Goal: Information Seeking & Learning: Learn about a topic

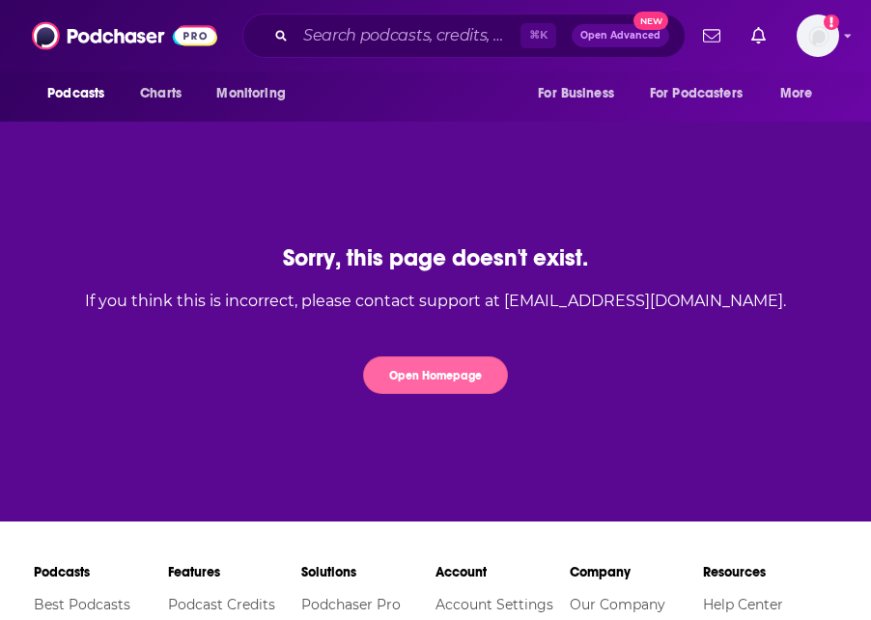
click at [433, 380] on button "Open Homepage" at bounding box center [435, 376] width 145 height 38
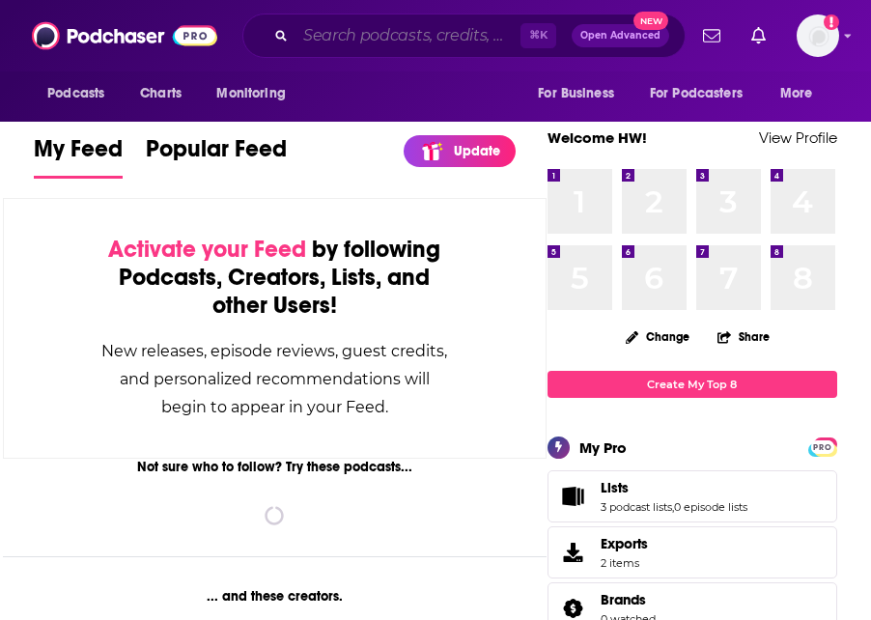
click at [355, 34] on input "Search podcasts, credits, & more..." at bounding box center [408, 35] width 225 height 31
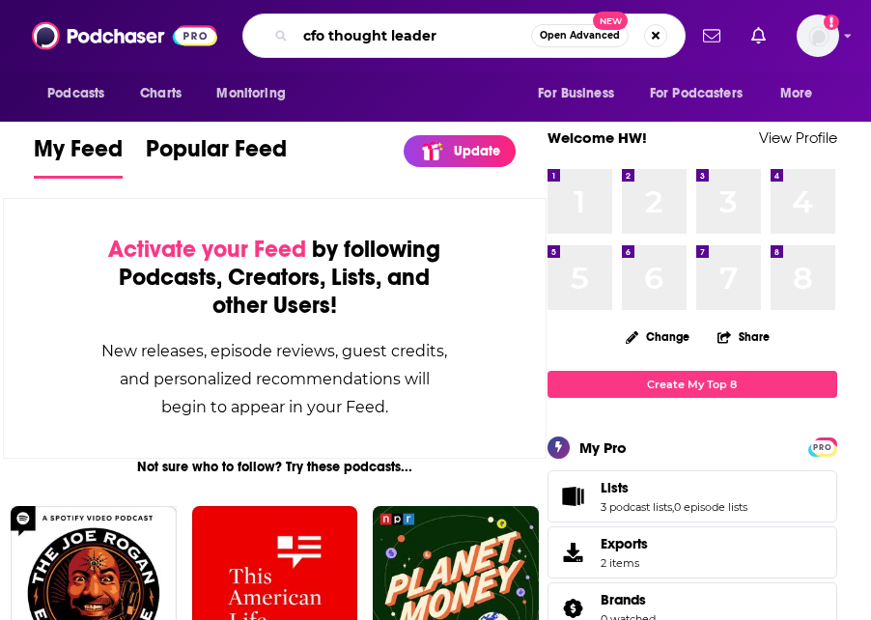
type input "cfo thought leader"
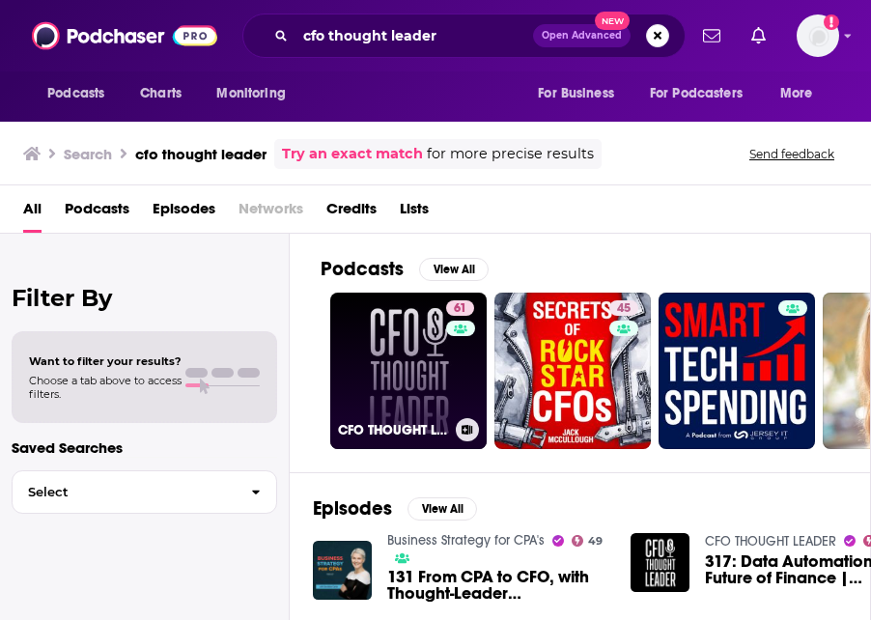
click at [402, 349] on link "61 CFO THOUGHT LEADER" at bounding box center [408, 371] width 157 height 157
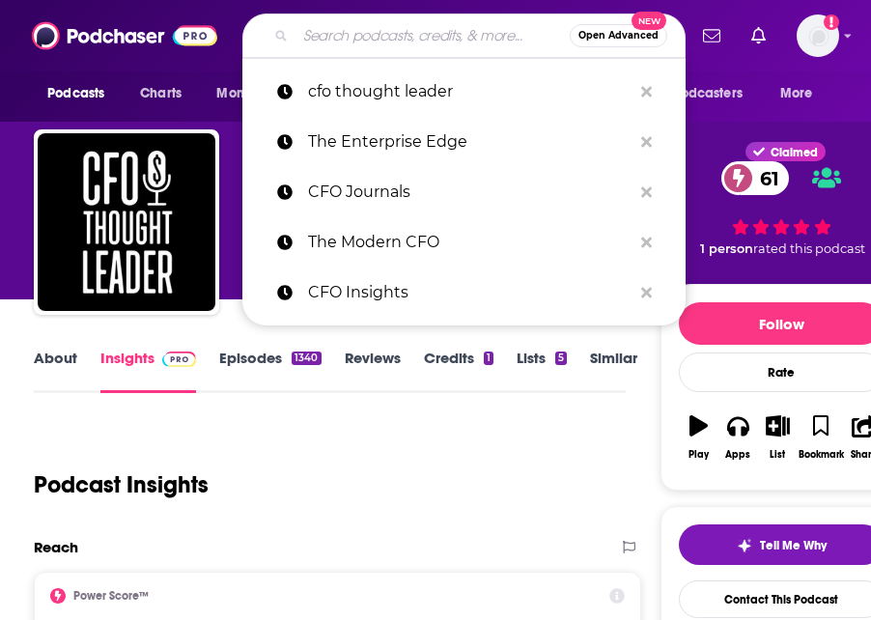
click at [408, 43] on input "Search podcasts, credits, & more..." at bounding box center [433, 35] width 274 height 31
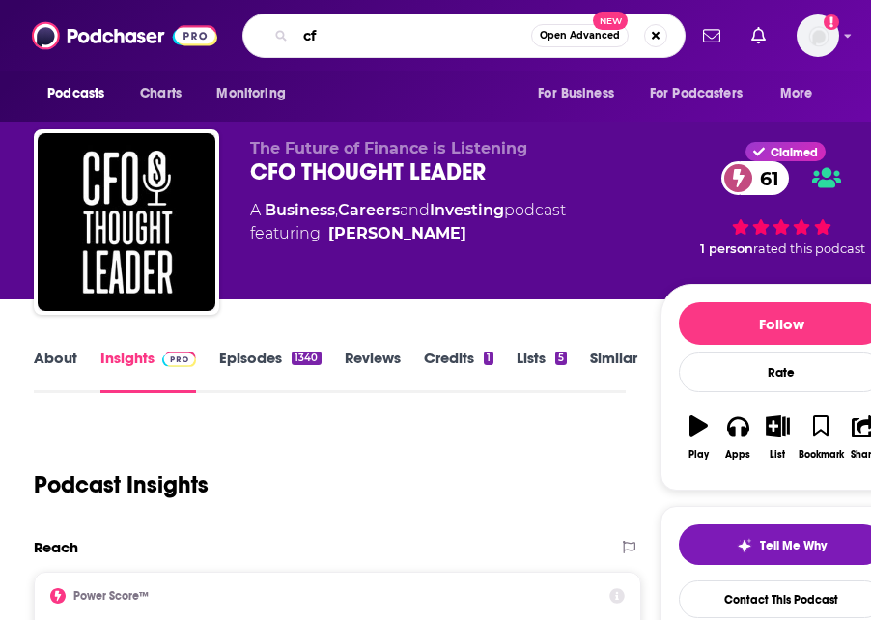
type input "cfo"
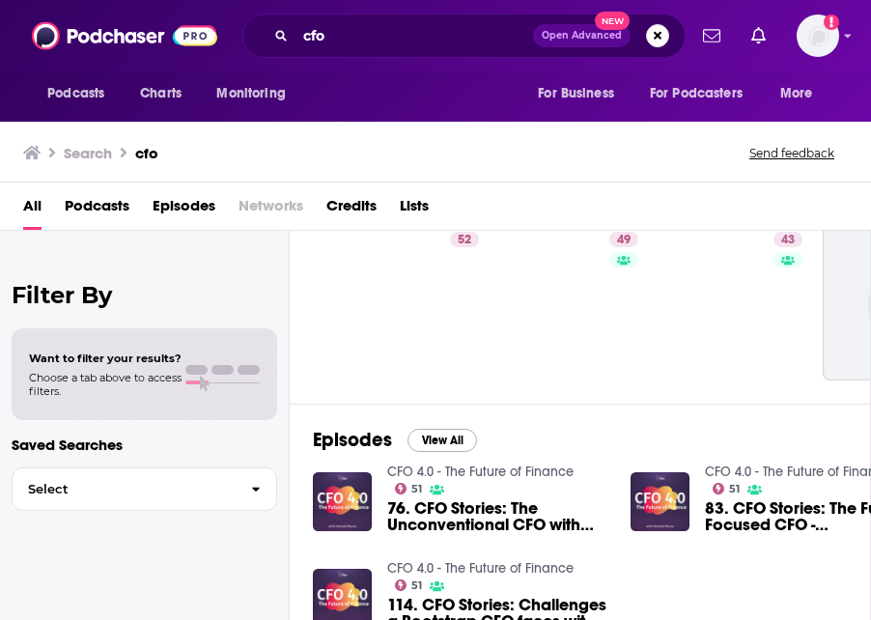
scroll to position [4, 0]
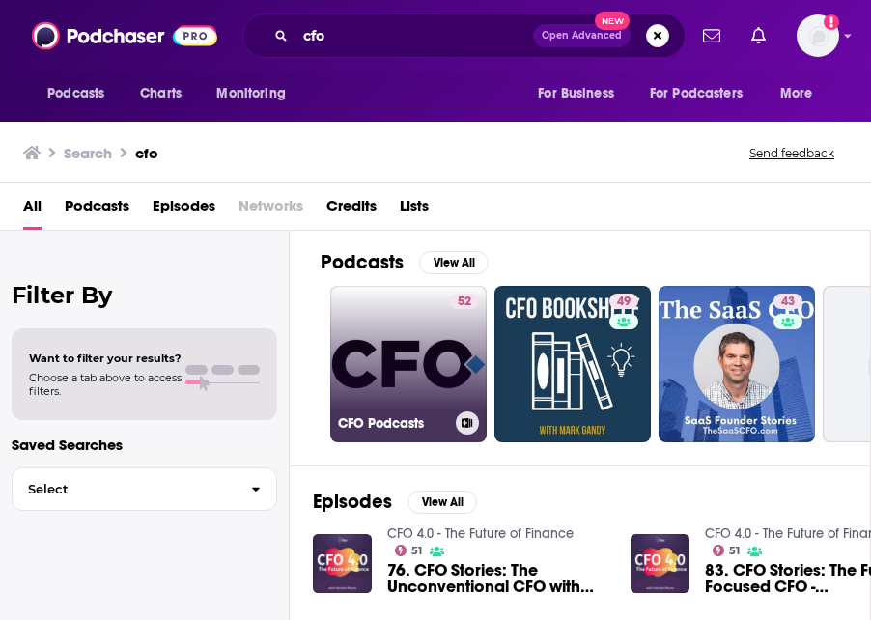
click at [429, 359] on link "52 CFO Podcasts" at bounding box center [408, 364] width 157 height 157
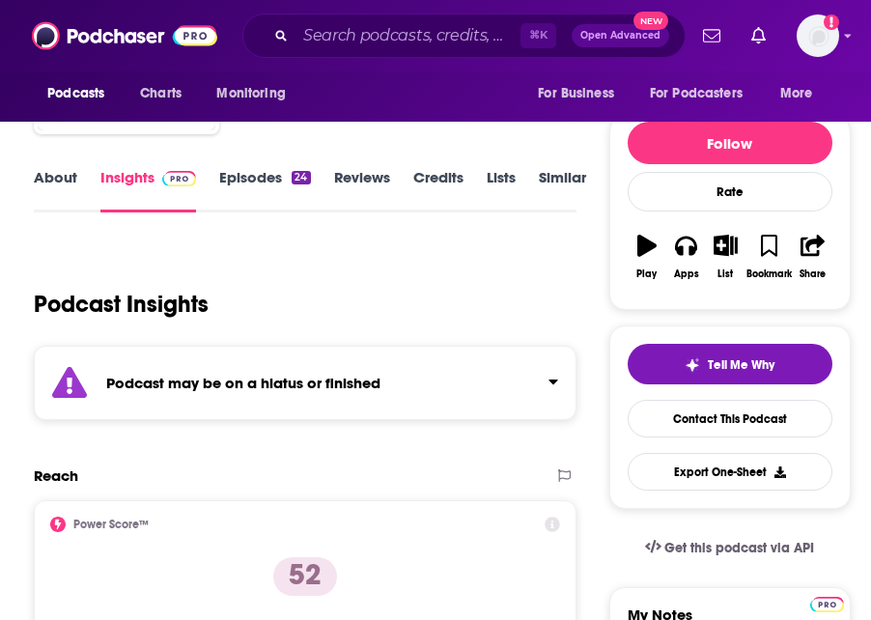
scroll to position [486, 0]
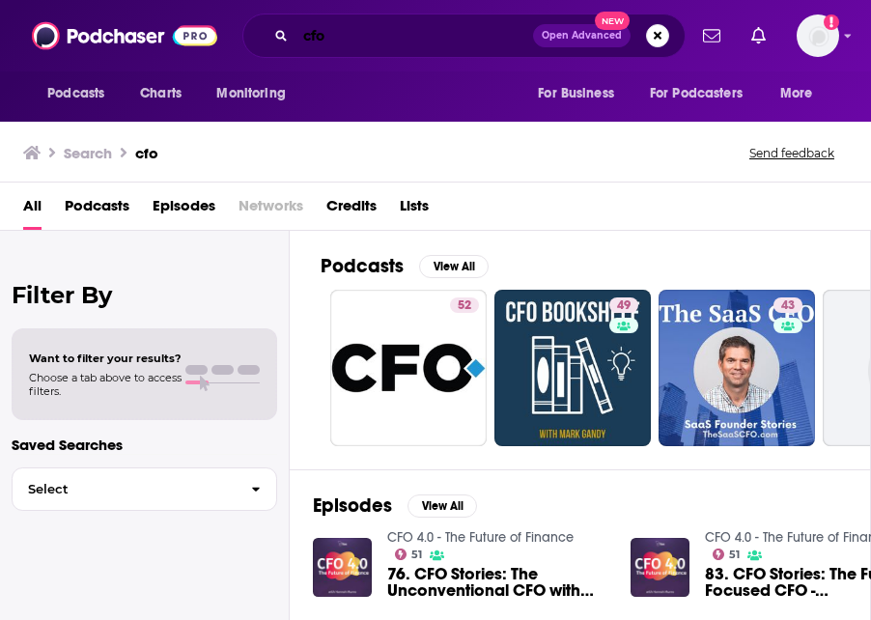
click at [317, 37] on input "cfo" at bounding box center [415, 35] width 238 height 31
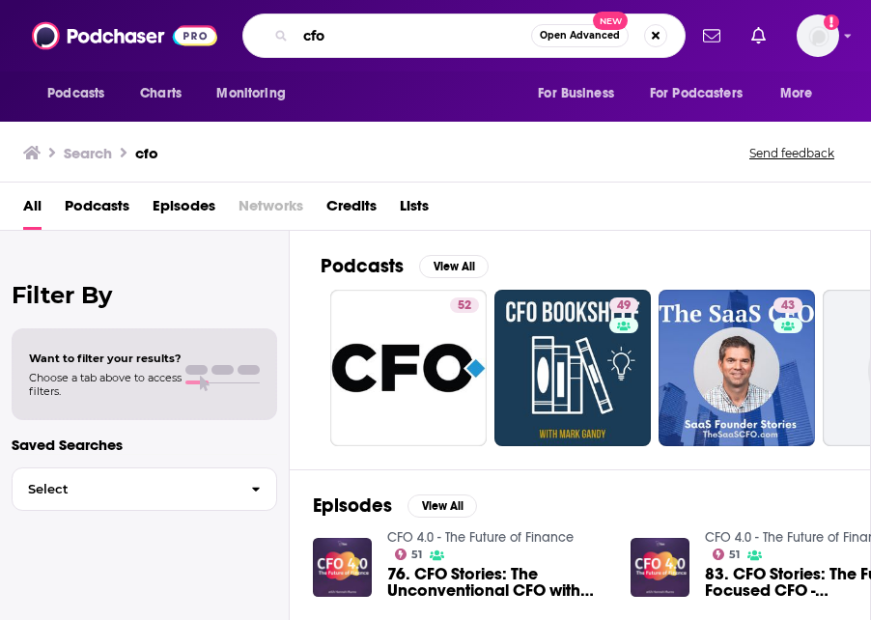
click at [317, 37] on input "cfo" at bounding box center [414, 35] width 236 height 31
type input "tech tonic"
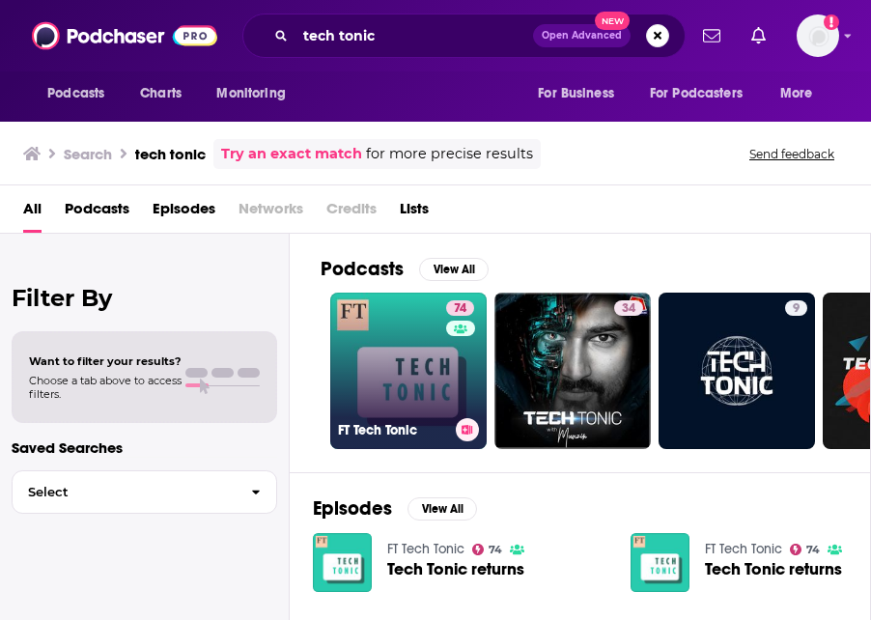
click at [393, 345] on link "74 FT Tech Tonic" at bounding box center [408, 371] width 157 height 157
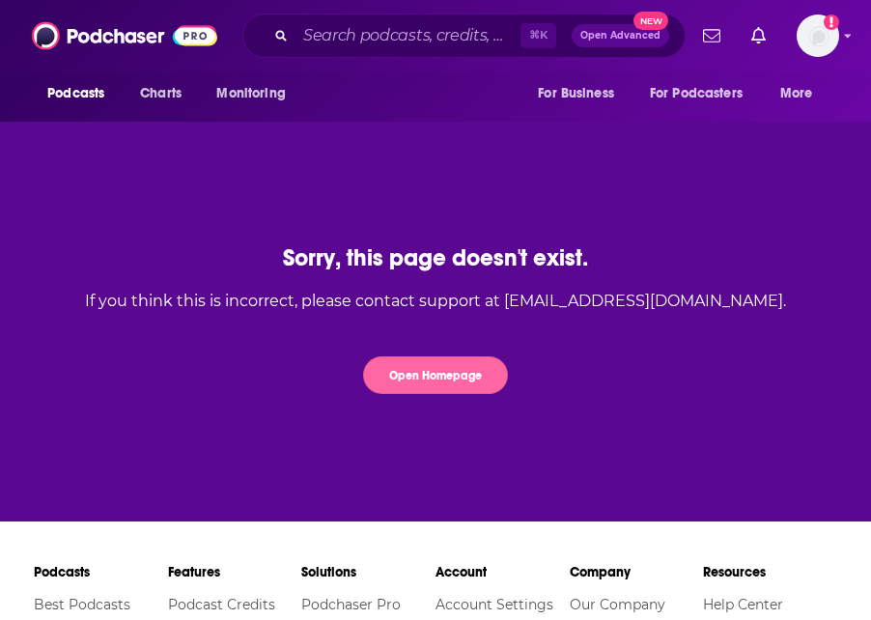
click at [459, 357] on button "Open Homepage" at bounding box center [435, 376] width 145 height 38
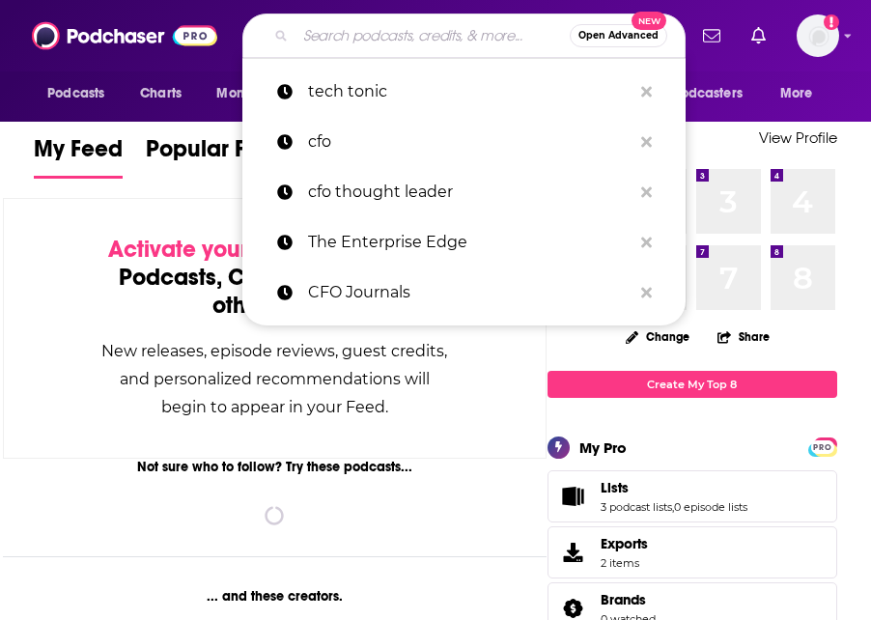
click at [327, 21] on input "Search podcasts, credits, & more..." at bounding box center [433, 35] width 274 height 31
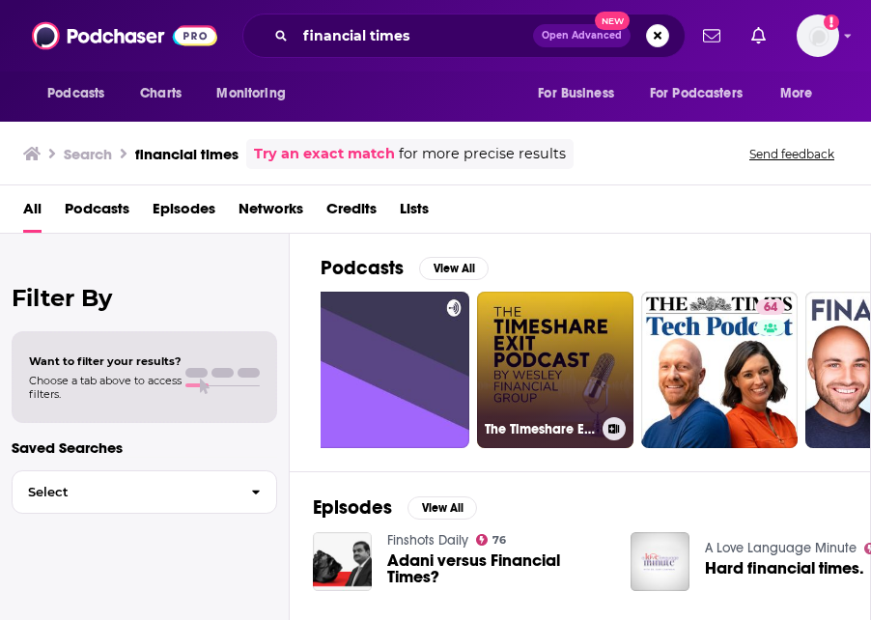
scroll to position [0, 950]
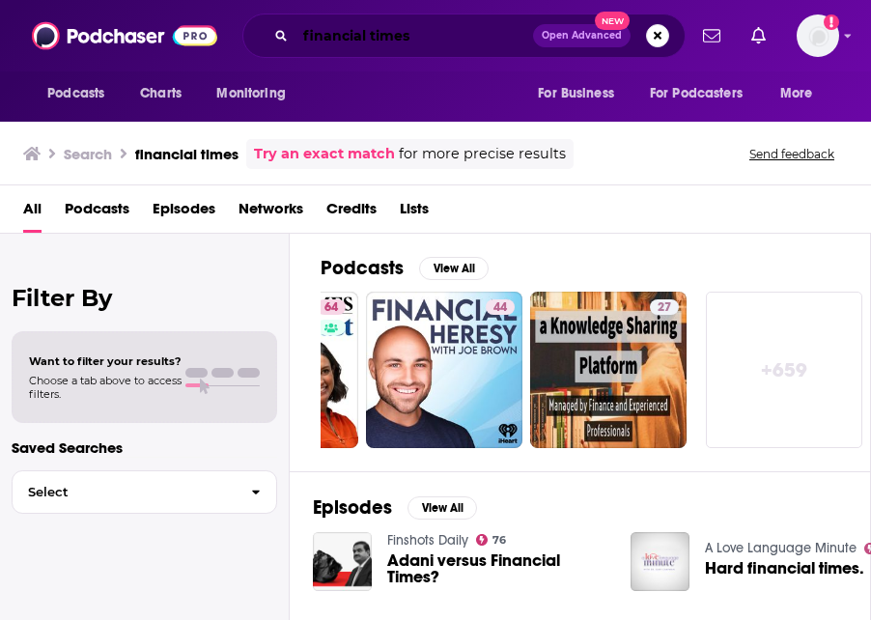
click at [378, 26] on input "financial times" at bounding box center [415, 35] width 238 height 31
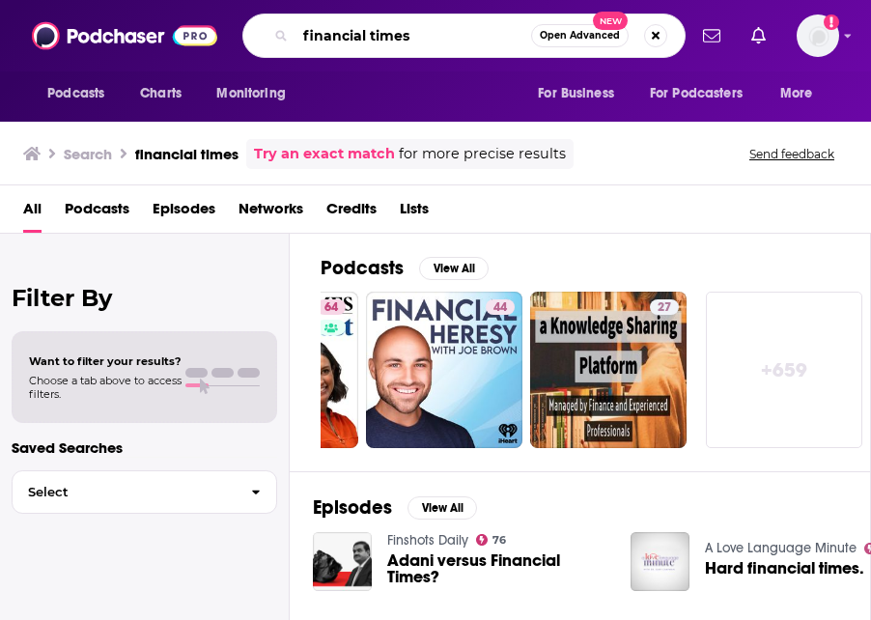
click at [378, 26] on input "financial times" at bounding box center [414, 35] width 236 height 31
type input "ft"
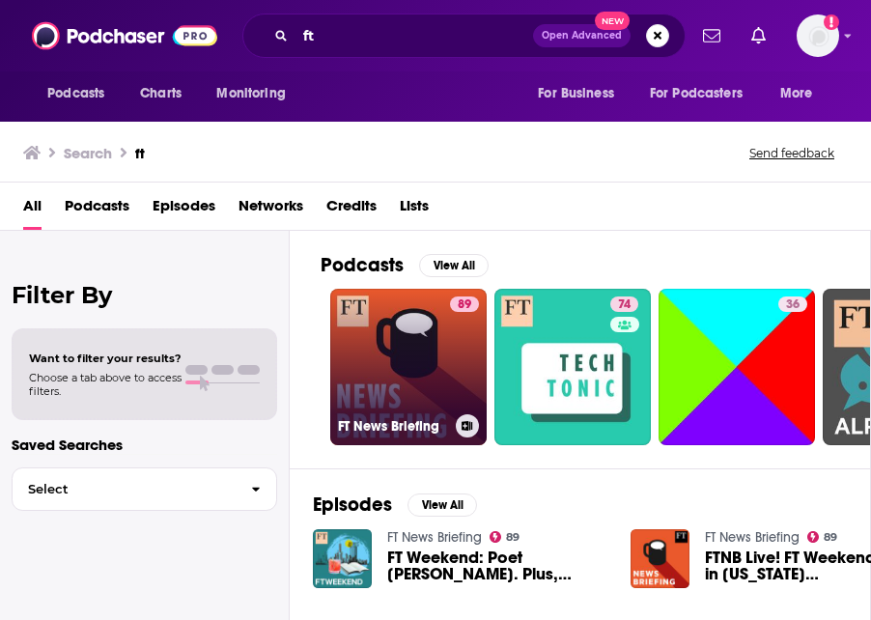
click at [416, 360] on link "89 FT News Briefing" at bounding box center [408, 367] width 157 height 157
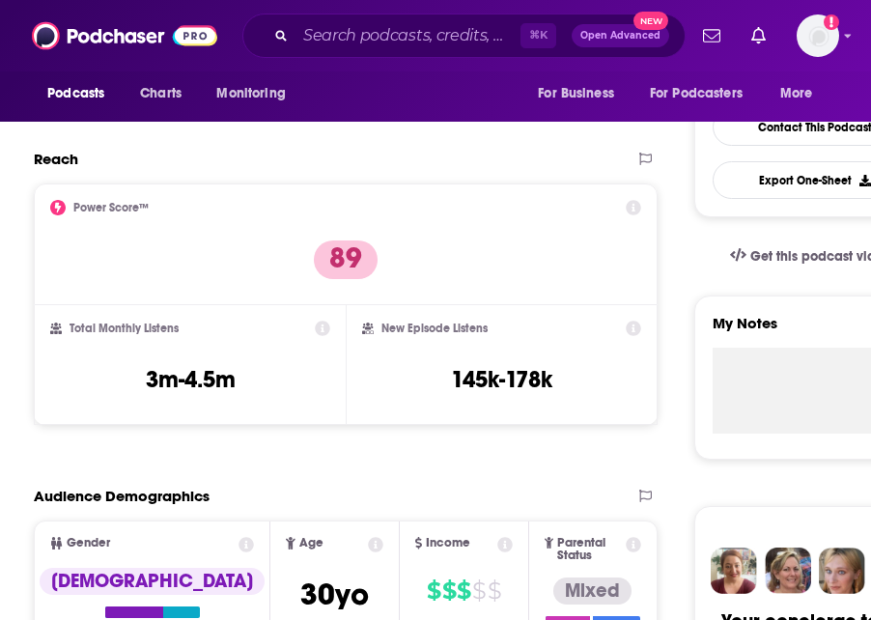
scroll to position [147, 0]
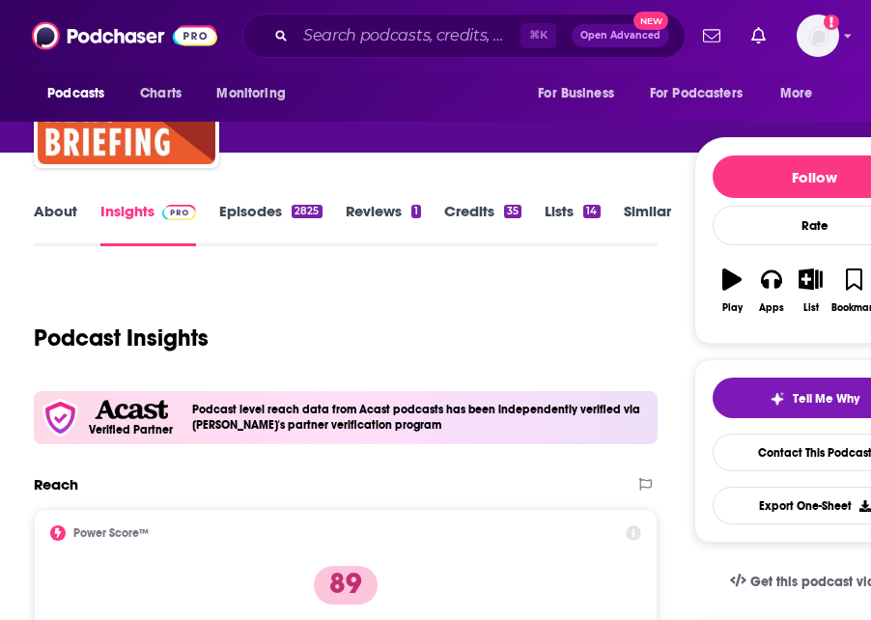
click at [255, 208] on link "Episodes 2825" at bounding box center [270, 224] width 102 height 44
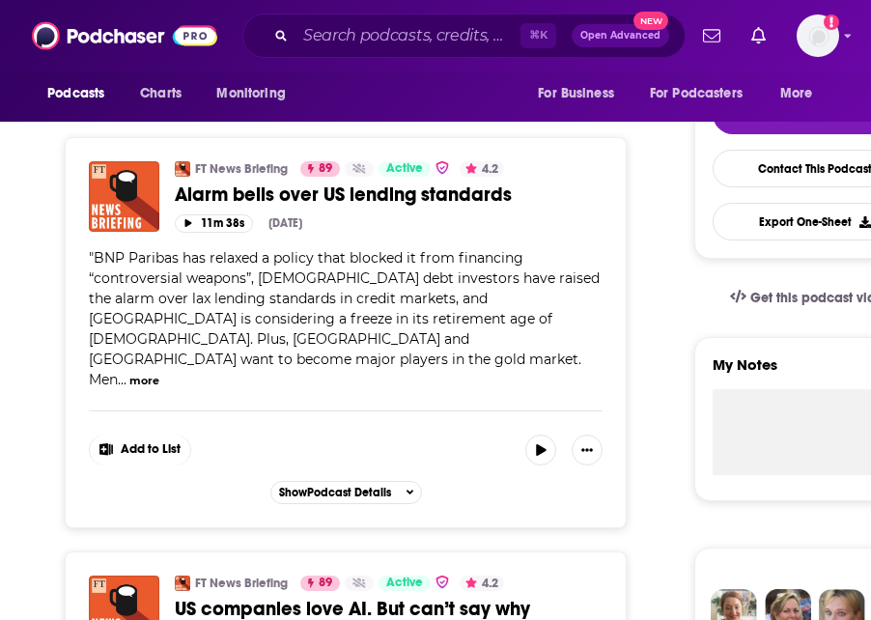
scroll to position [437, 0]
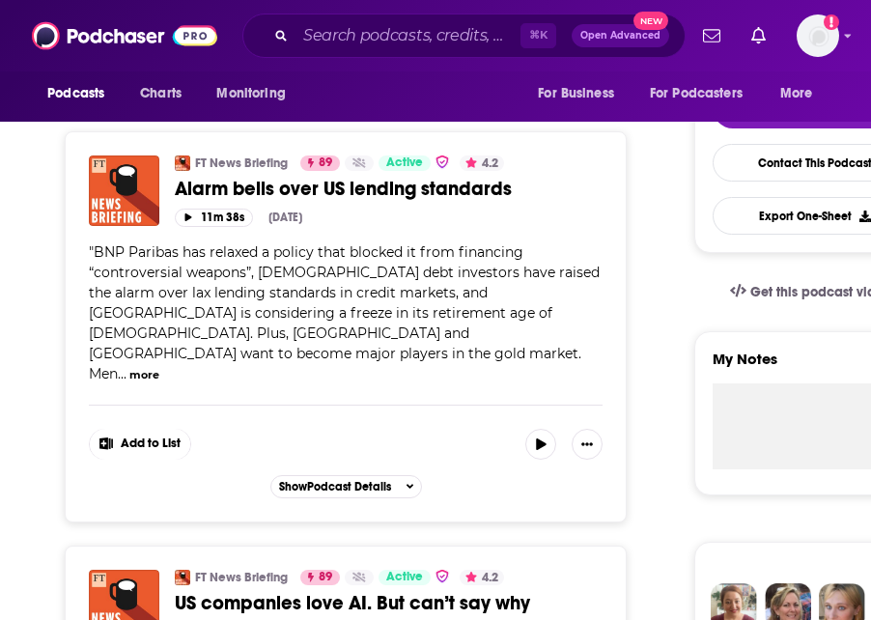
click at [159, 367] on button "more" at bounding box center [144, 375] width 30 height 16
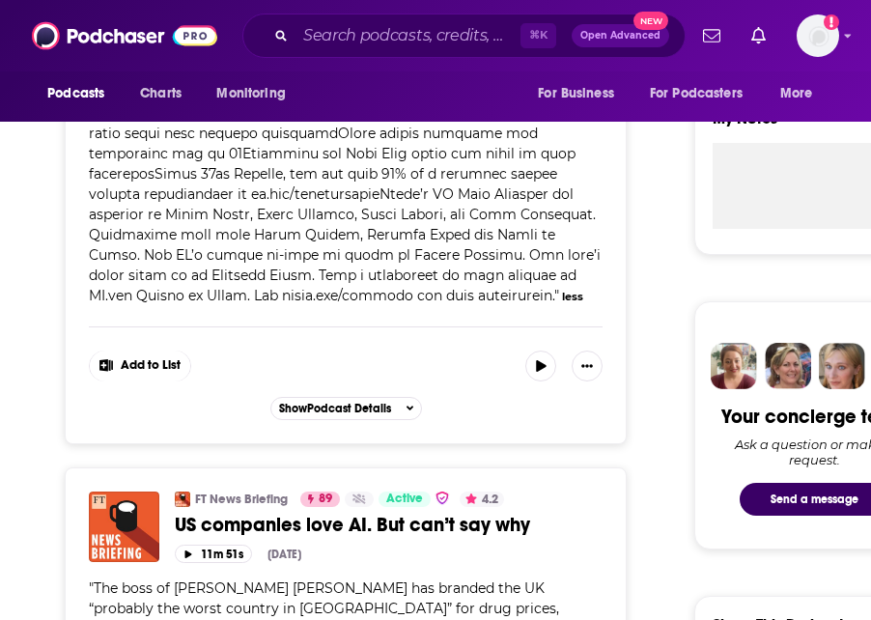
scroll to position [994, 0]
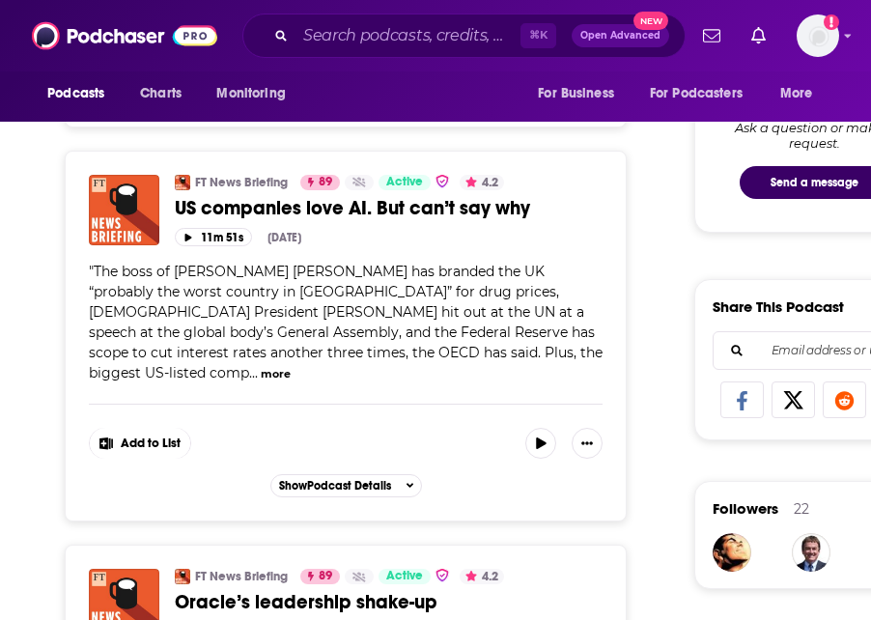
click at [279, 346] on div "" The boss of [PERSON_NAME] [PERSON_NAME] has branded the UK “probably the wors…" at bounding box center [346, 323] width 514 height 122
click at [275, 366] on button "more" at bounding box center [276, 374] width 30 height 16
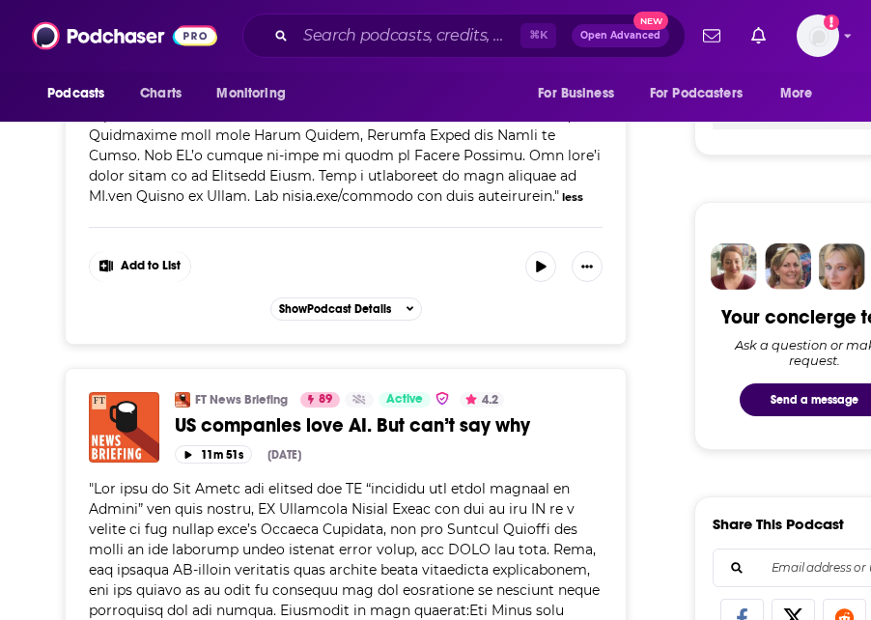
scroll to position [0, 0]
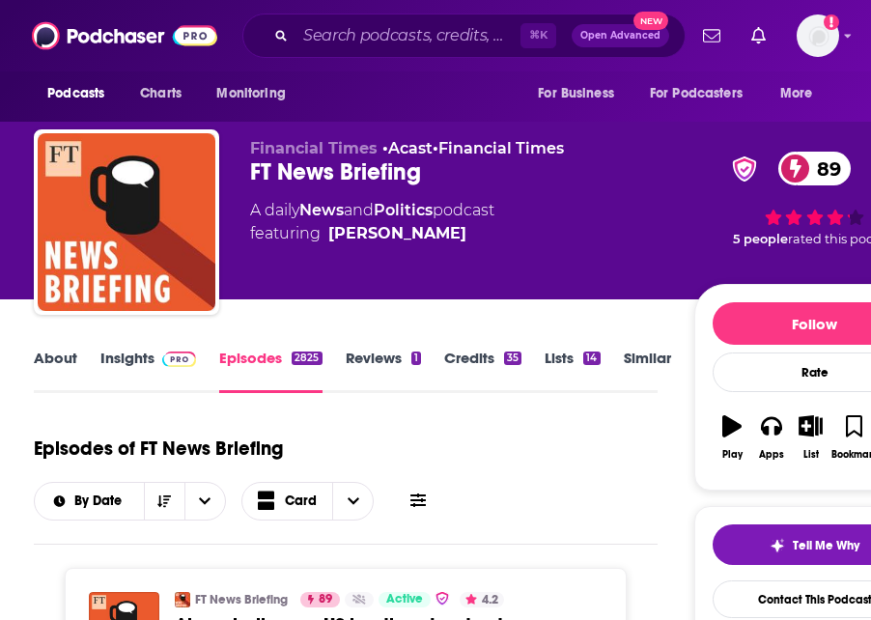
click at [126, 362] on link "Insights" at bounding box center [148, 371] width 96 height 44
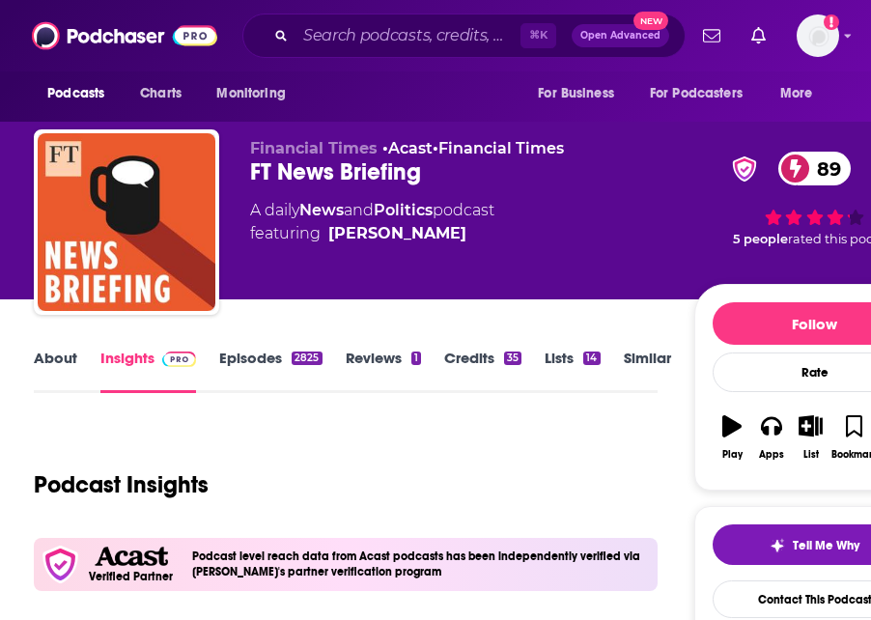
click at [54, 363] on link "About" at bounding box center [55, 371] width 43 height 44
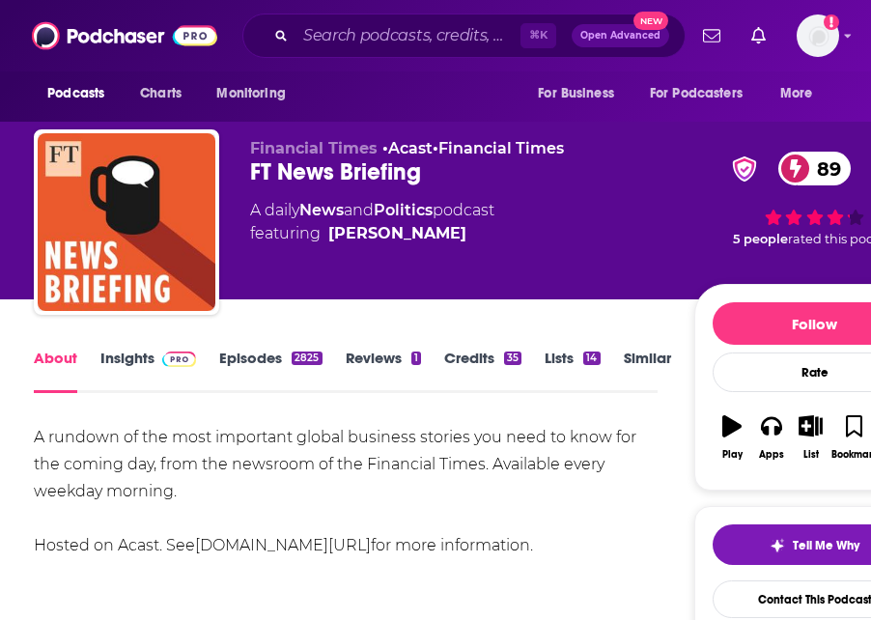
drag, startPoint x: 128, startPoint y: 230, endPoint x: 650, endPoint y: 0, distance: 571.0
